Goal: Navigation & Orientation: Find specific page/section

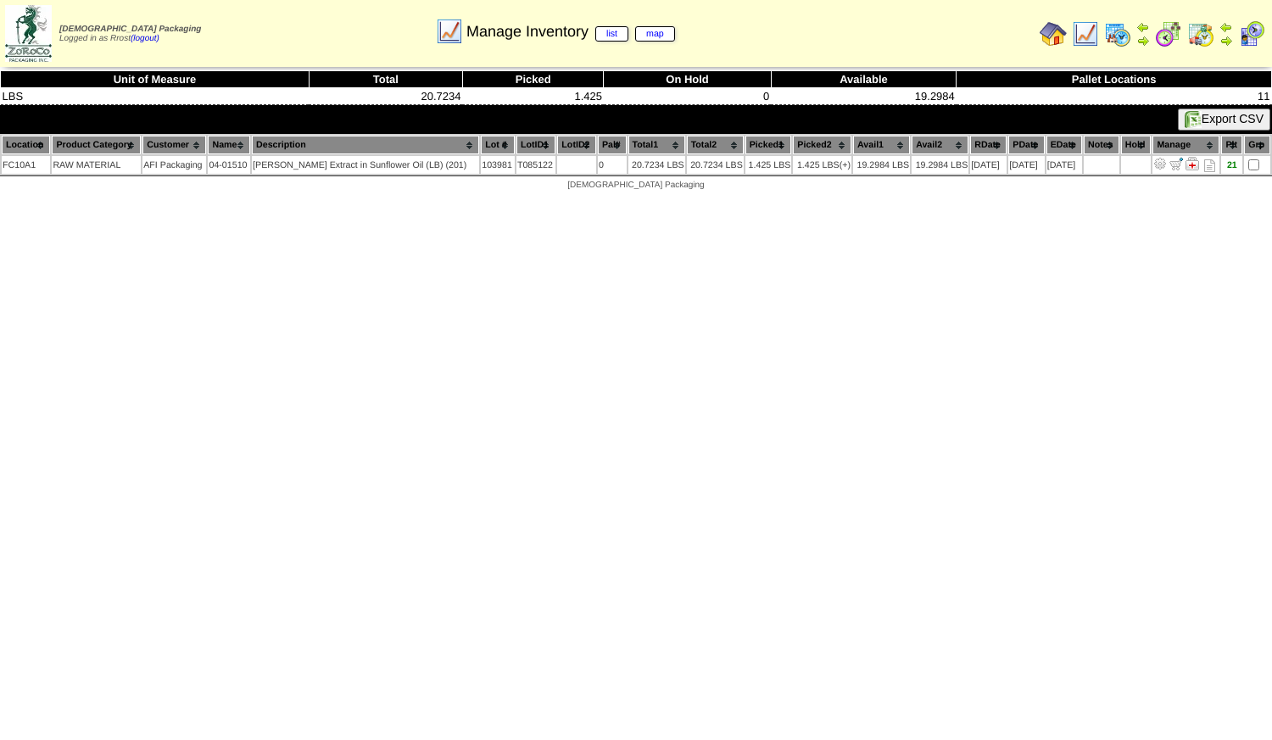
click at [1052, 32] on img at bounding box center [1053, 33] width 27 height 27
